Goal: Obtain resource: Obtain resource

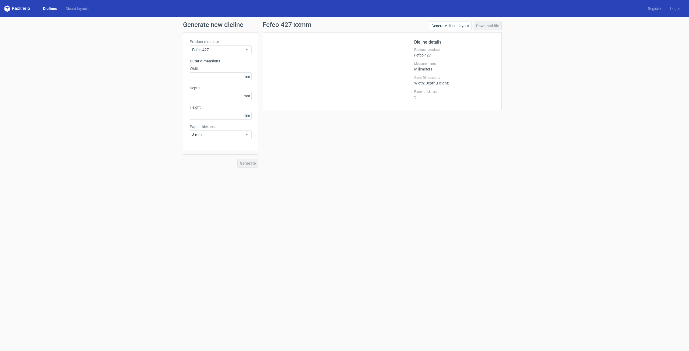
click at [19, 8] on icon at bounding box center [17, 8] width 26 height 6
click at [80, 8] on link "Diecut layouts" at bounding box center [77, 8] width 32 height 5
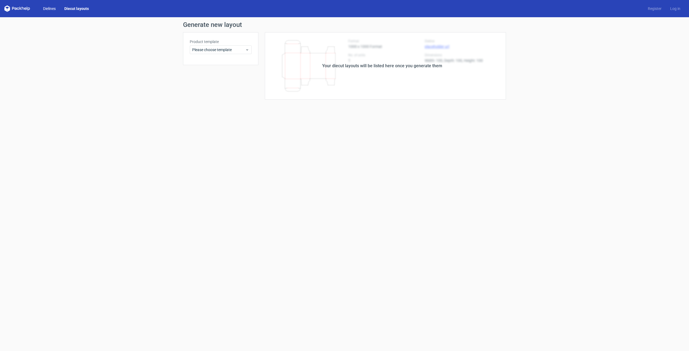
click at [54, 8] on link "Dielines" at bounding box center [49, 8] width 21 height 5
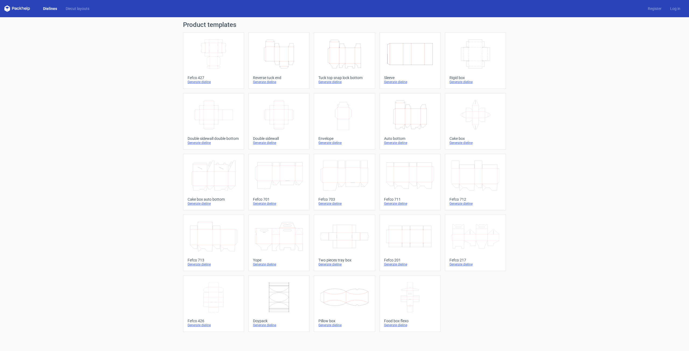
click at [368, 62] on icon "Height Depth Width" at bounding box center [345, 54] width 48 height 30
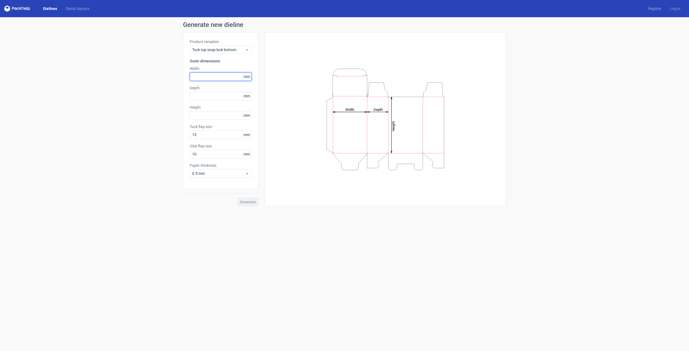
click at [210, 77] on input "text" at bounding box center [221, 76] width 62 height 9
click at [220, 76] on input "text" at bounding box center [221, 76] width 62 height 9
paste input "35"
type input "35"
paste input "35"
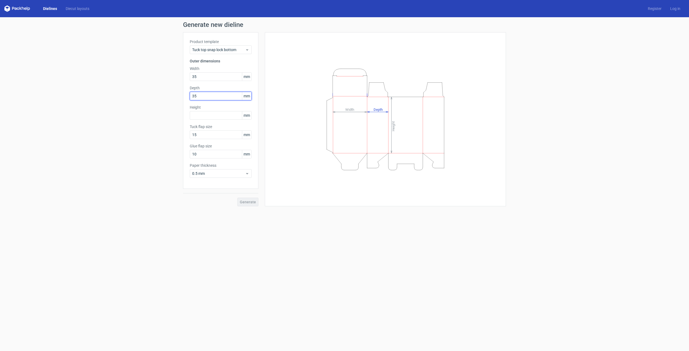
type input "35"
click at [224, 109] on label "Height" at bounding box center [221, 107] width 62 height 5
click at [225, 113] on input "text" at bounding box center [221, 115] width 62 height 9
click at [224, 118] on input "text" at bounding box center [221, 115] width 62 height 9
type input "480"
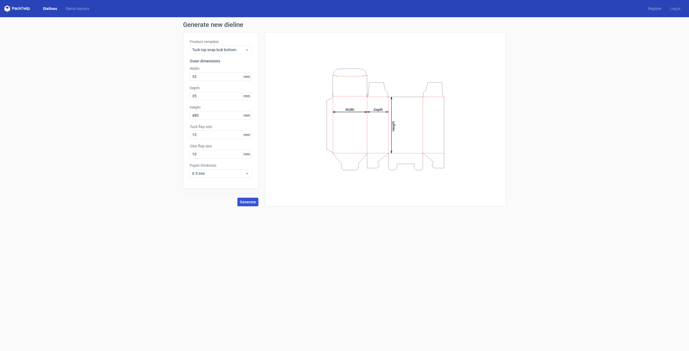
click at [247, 202] on span "Generate" at bounding box center [248, 202] width 16 height 4
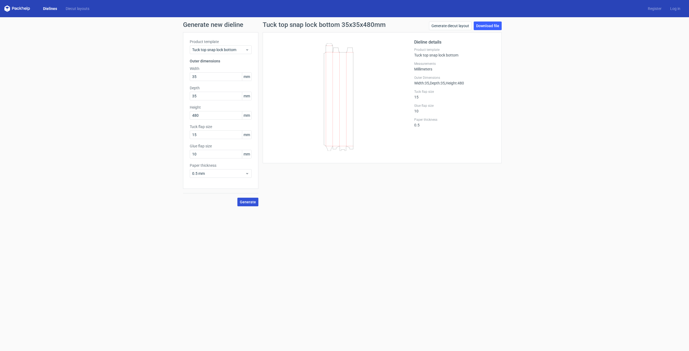
click at [249, 203] on span "Generate" at bounding box center [248, 202] width 16 height 4
click at [497, 25] on link "Download file" at bounding box center [488, 26] width 28 height 9
